Goal: Task Accomplishment & Management: Manage account settings

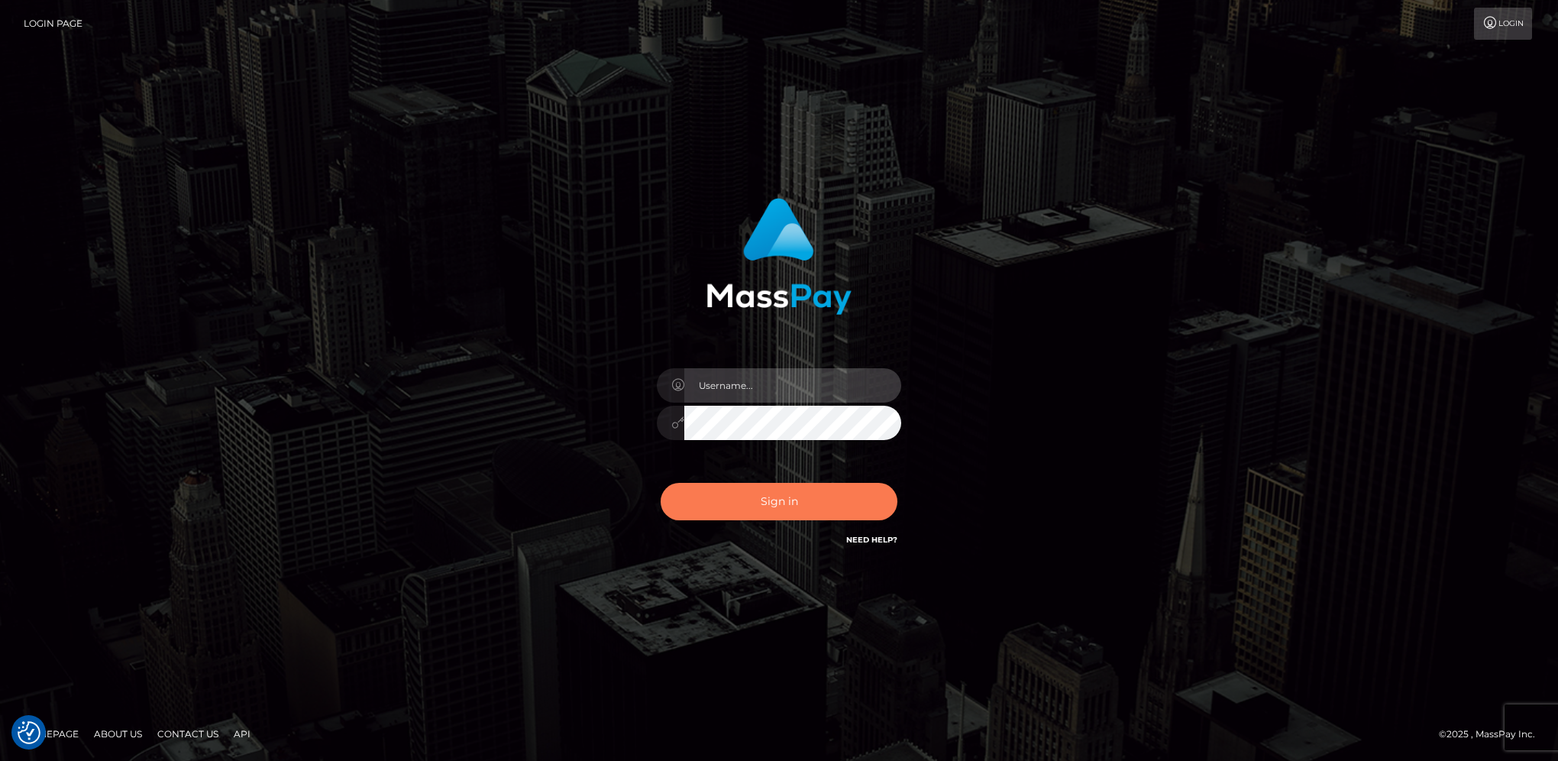
type input "hengland"
click at [792, 510] on button "Sign in" at bounding box center [779, 501] width 237 height 37
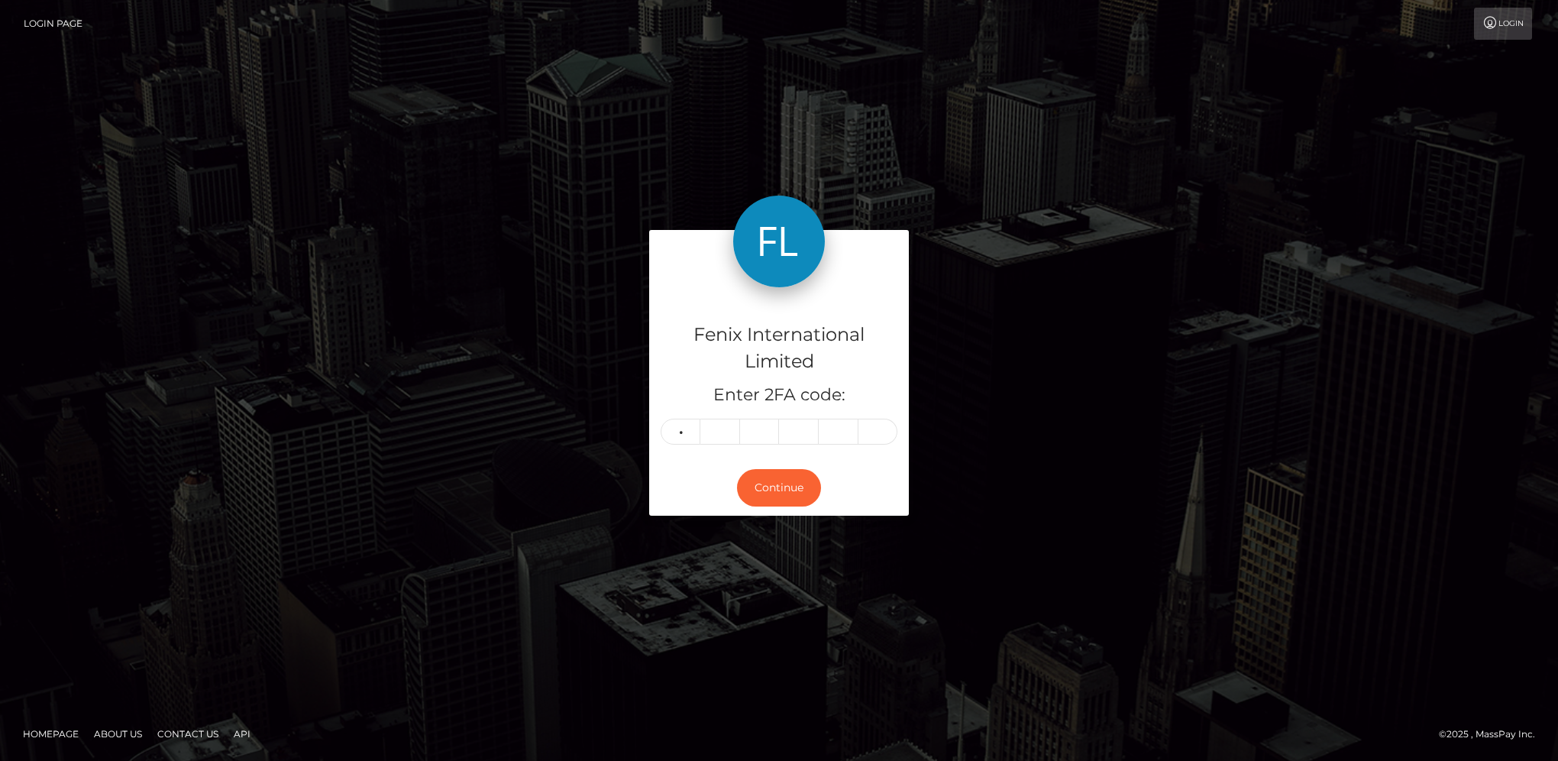
type input "5"
type input "6"
type input "2"
type input "4"
type input "3"
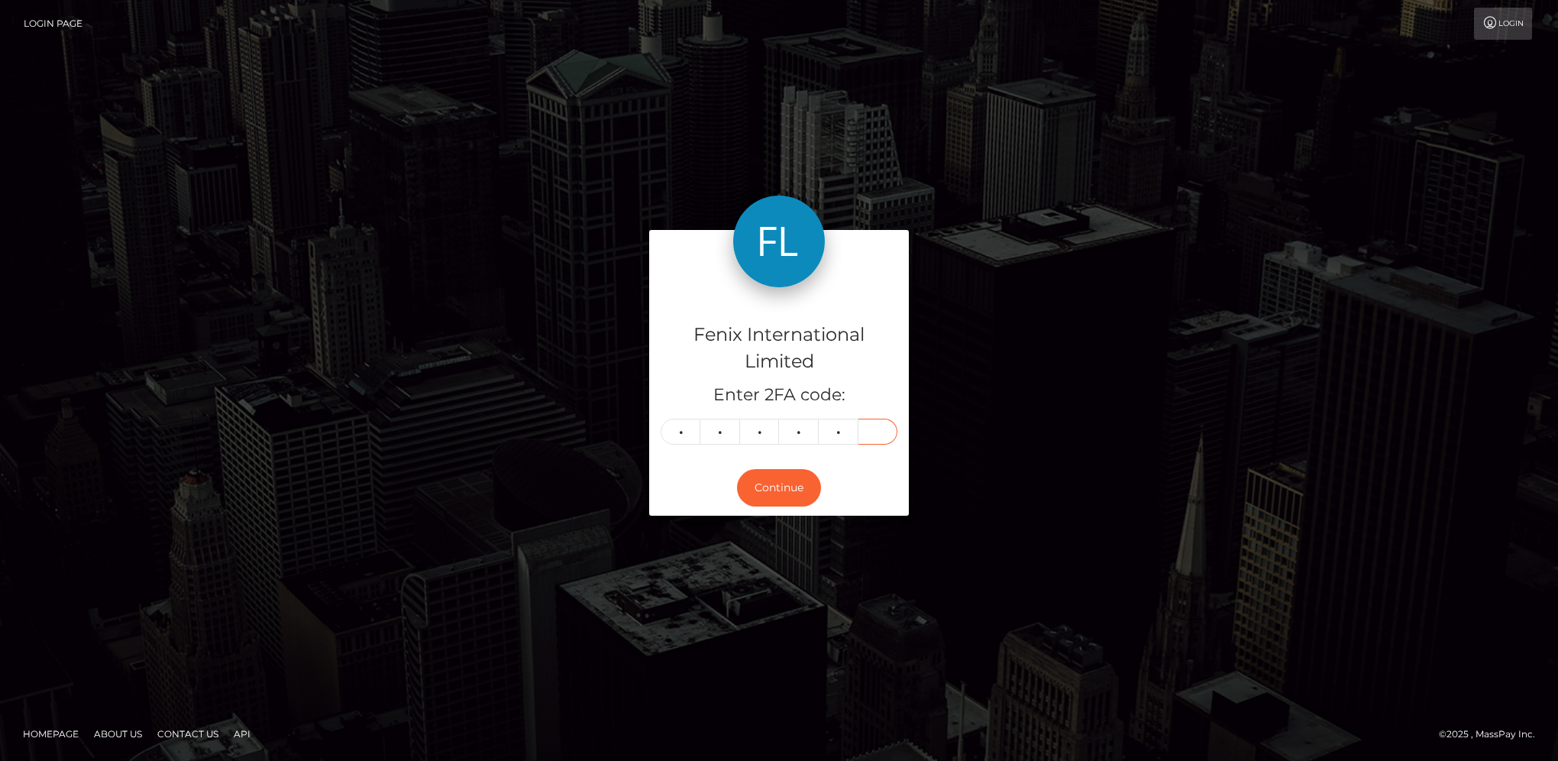
type input "5"
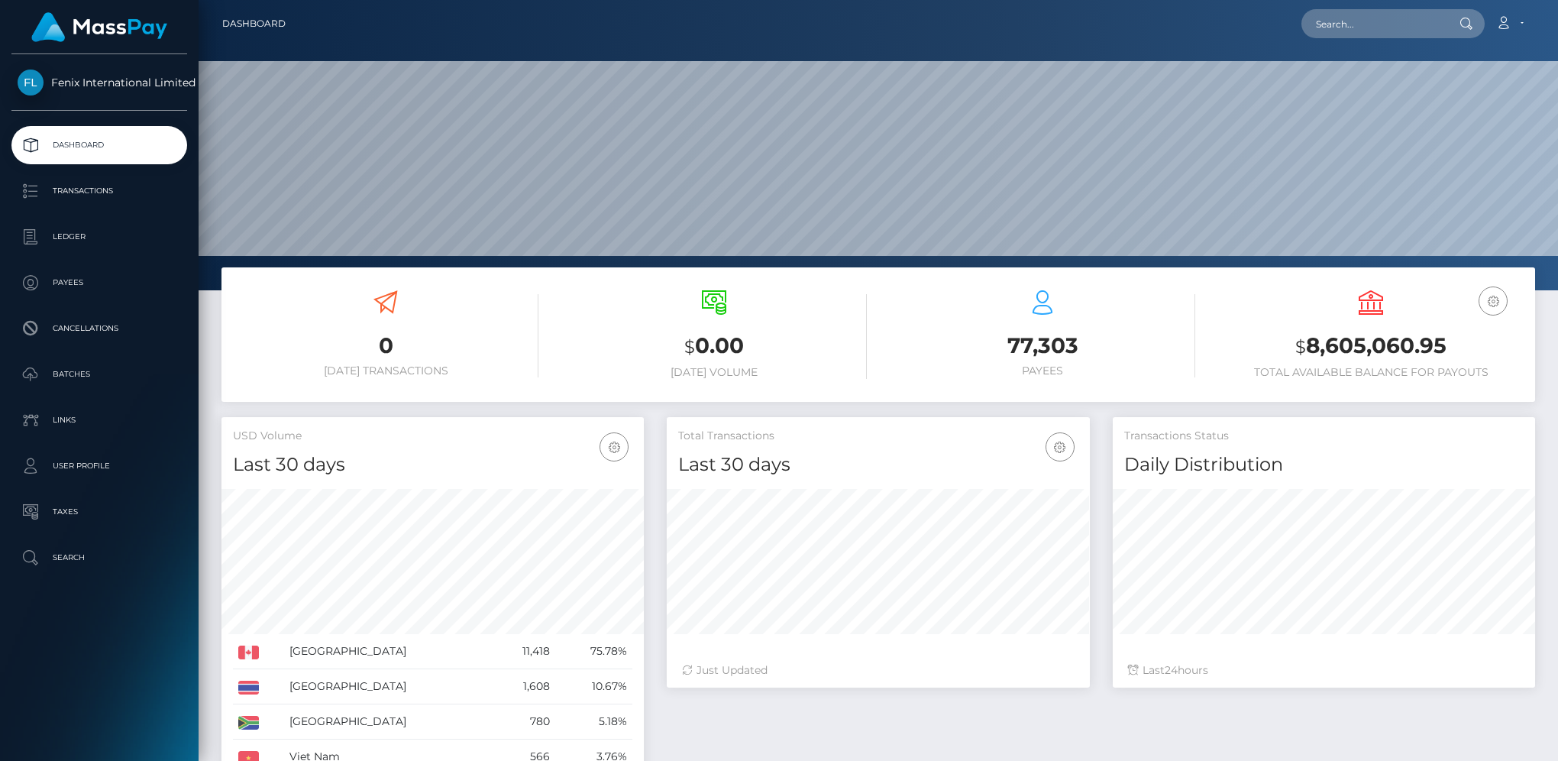
scroll to position [270, 422]
click at [81, 384] on p "Batches" at bounding box center [99, 374] width 163 height 23
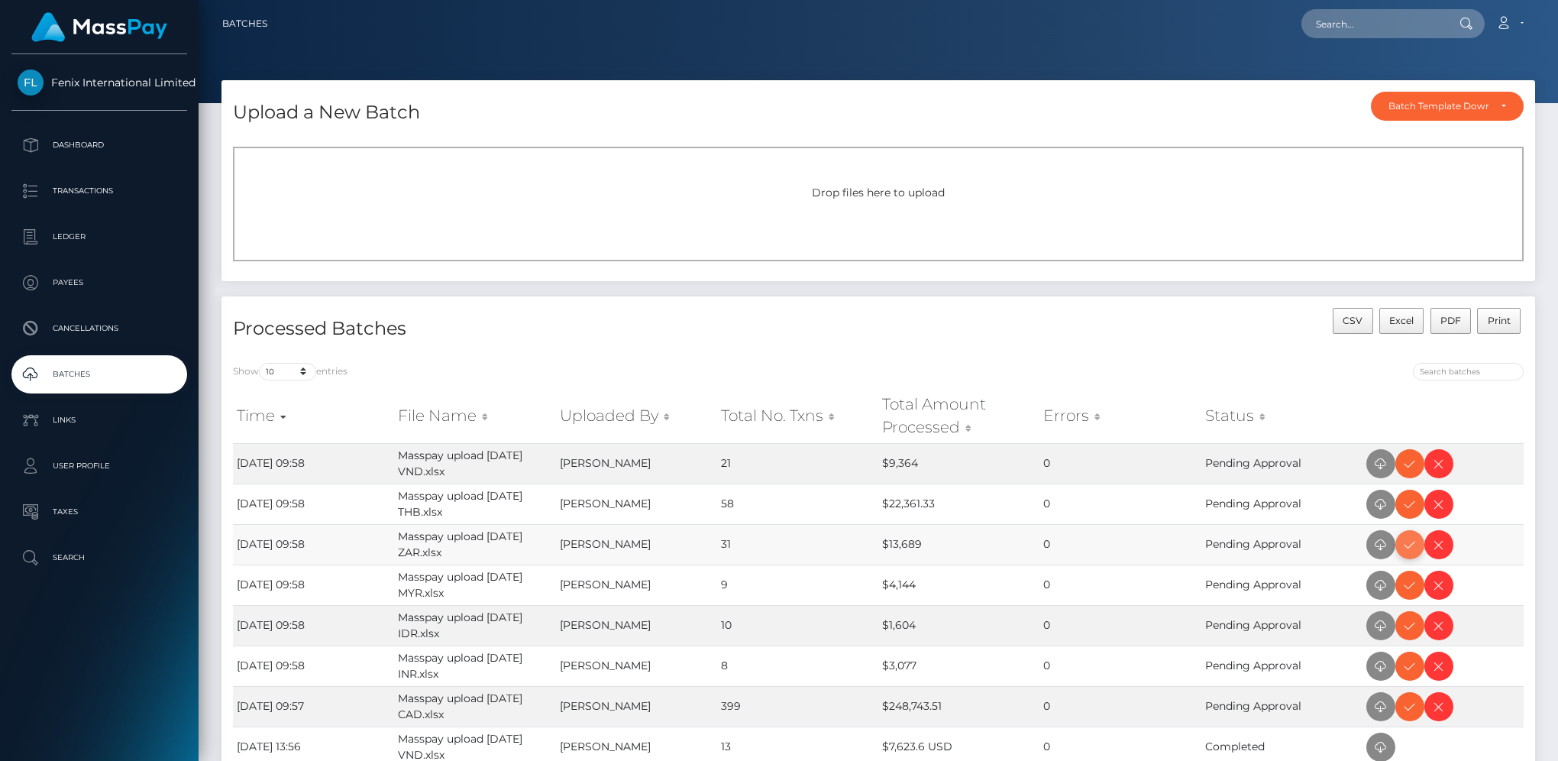
click at [1403, 544] on icon at bounding box center [1410, 544] width 18 height 19
click at [1411, 466] on icon at bounding box center [1410, 463] width 18 height 19
drag, startPoint x: 1402, startPoint y: 509, endPoint x: 1557, endPoint y: 441, distance: 169.3
click at [1402, 509] on icon at bounding box center [1410, 504] width 18 height 19
drag, startPoint x: 1411, startPoint y: 583, endPoint x: 1536, endPoint y: 486, distance: 158.9
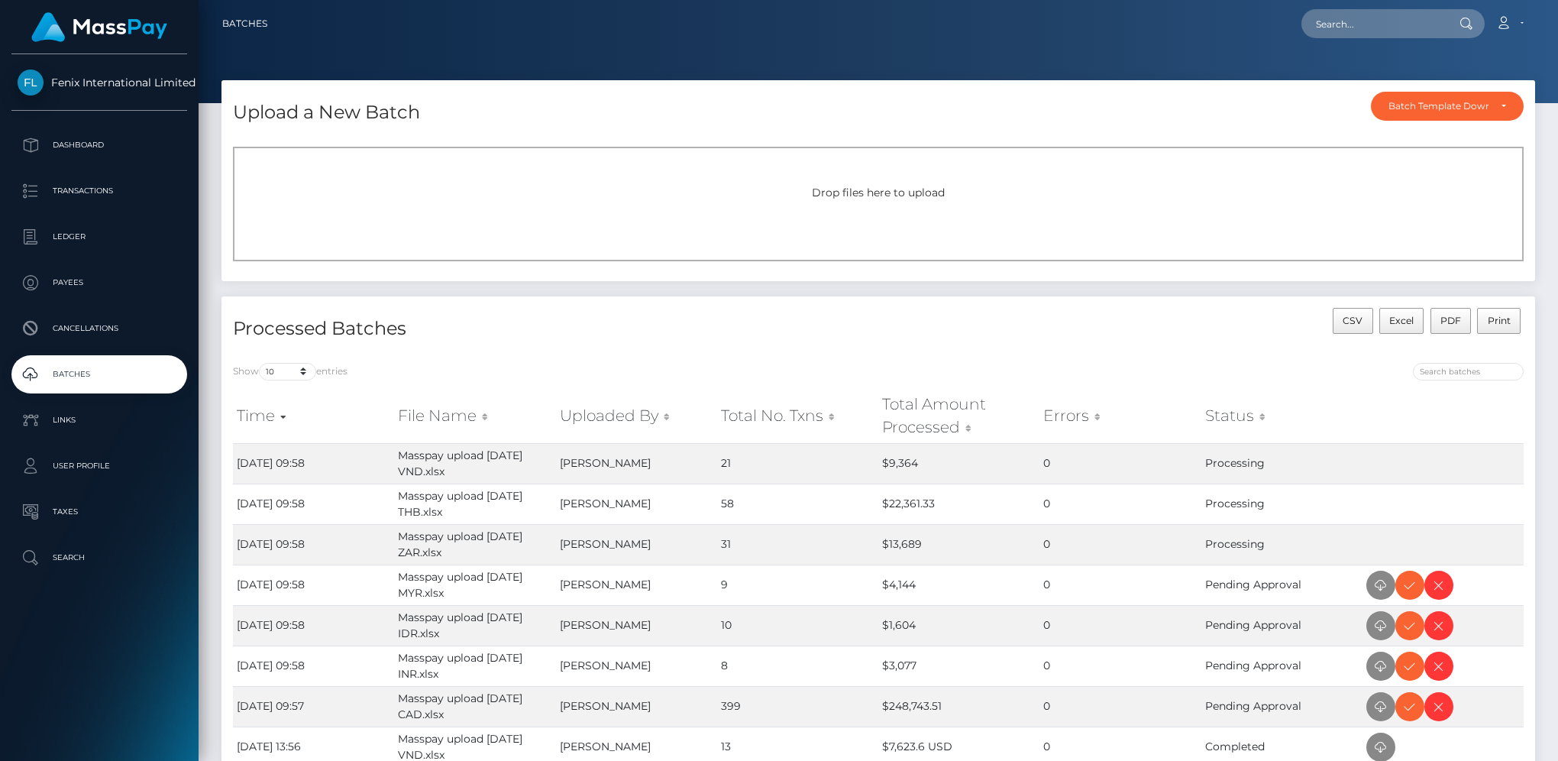
click at [1411, 583] on icon at bounding box center [1410, 585] width 18 height 19
click at [1405, 666] on icon at bounding box center [1410, 666] width 18 height 19
click at [1402, 632] on icon at bounding box center [1410, 625] width 18 height 19
click at [1407, 703] on icon at bounding box center [1410, 706] width 18 height 19
